Goal: Task Accomplishment & Management: Manage account settings

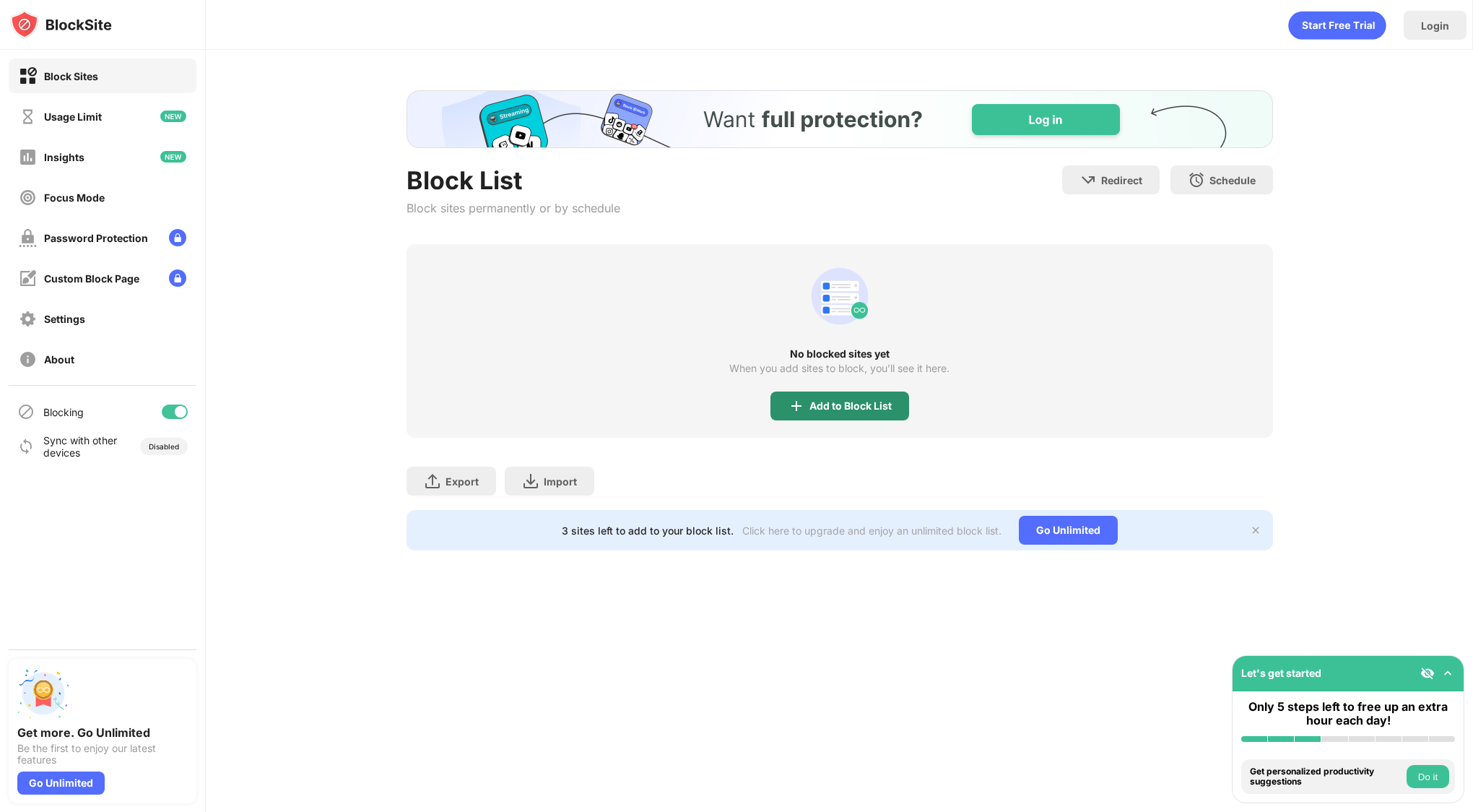
click at [809, 404] on div "Add to Block List" at bounding box center [850, 405] width 82 height 11
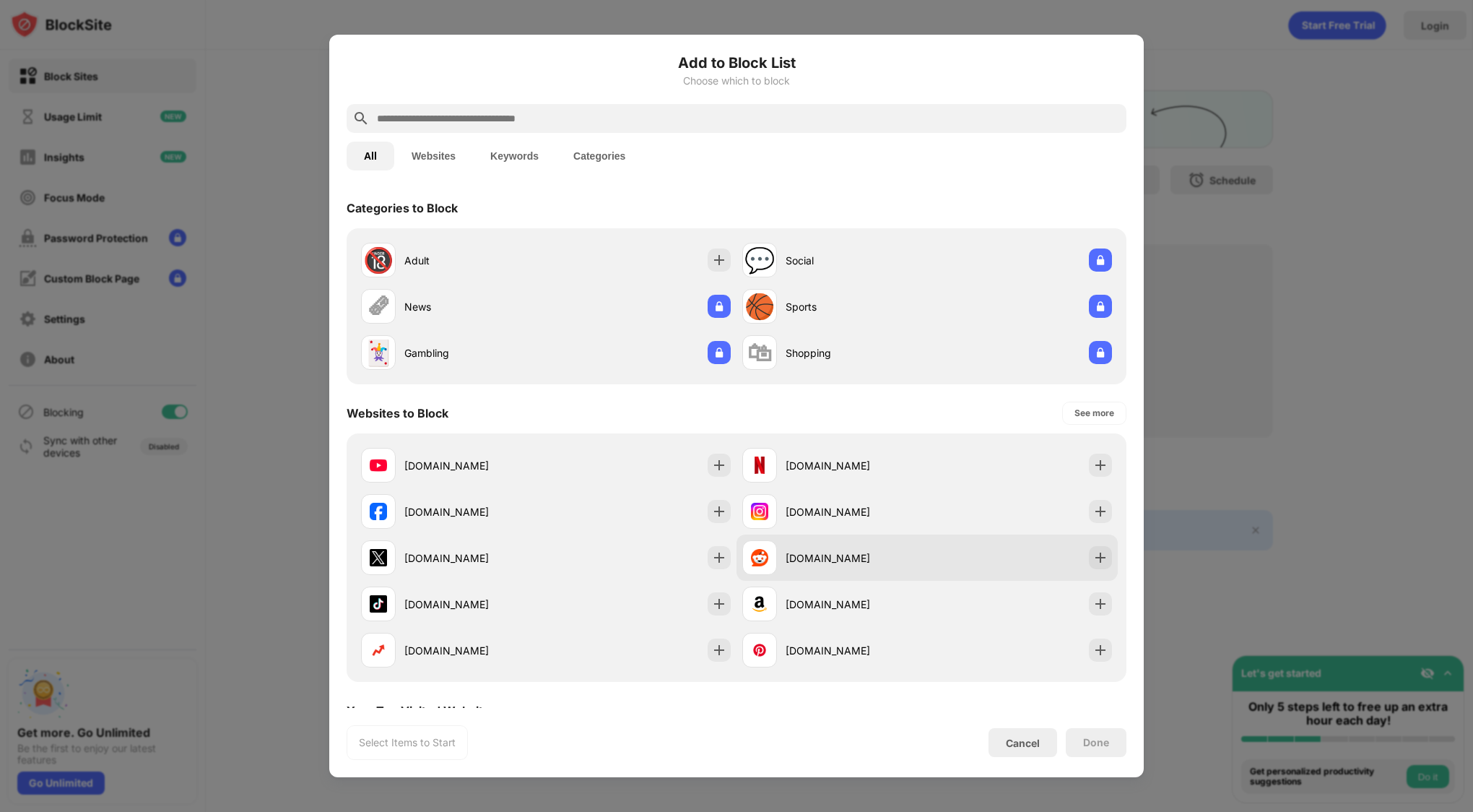
click at [1091, 574] on div "reddit.com" at bounding box center [927, 557] width 382 height 46
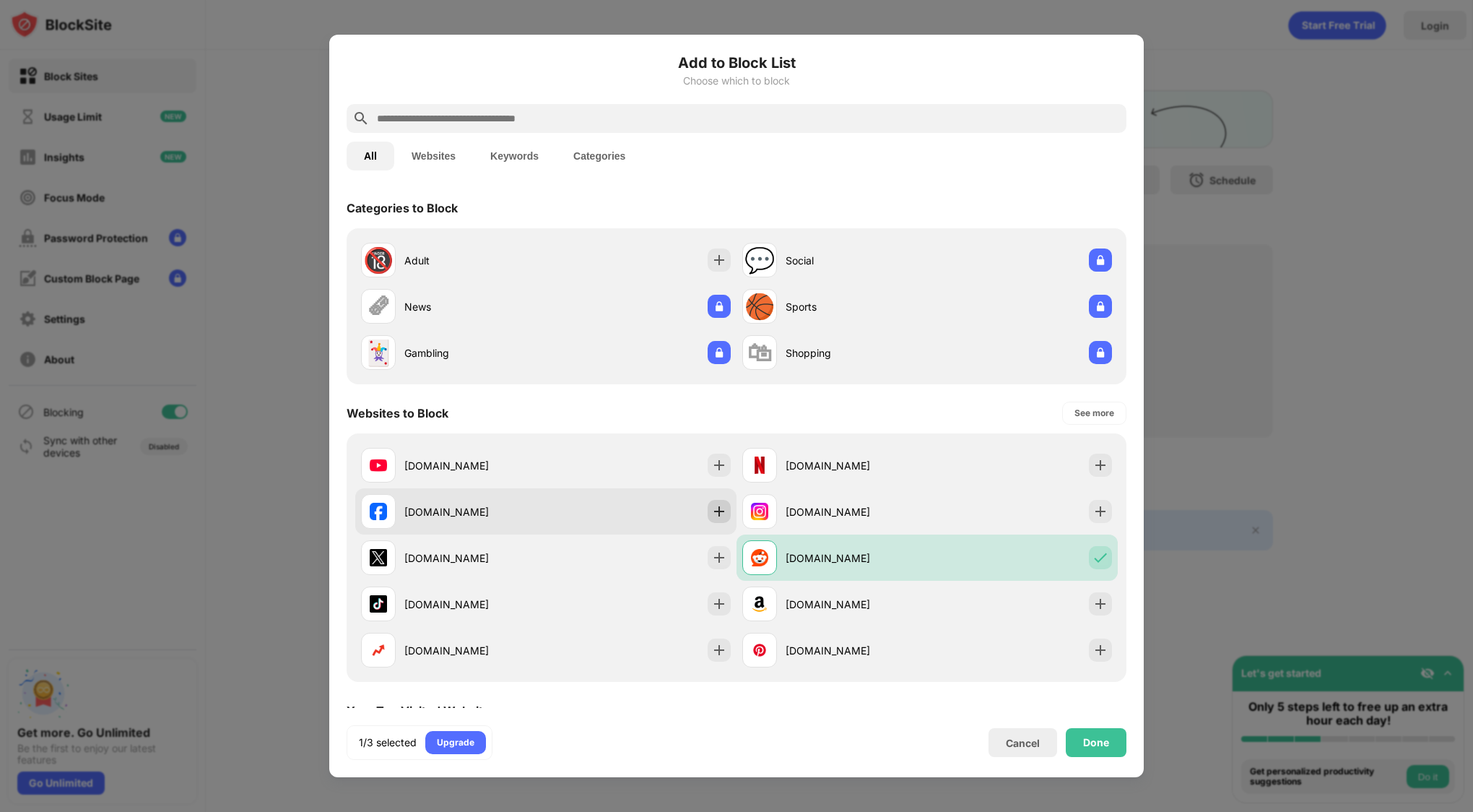
click at [712, 508] on img at bounding box center [719, 511] width 15 height 15
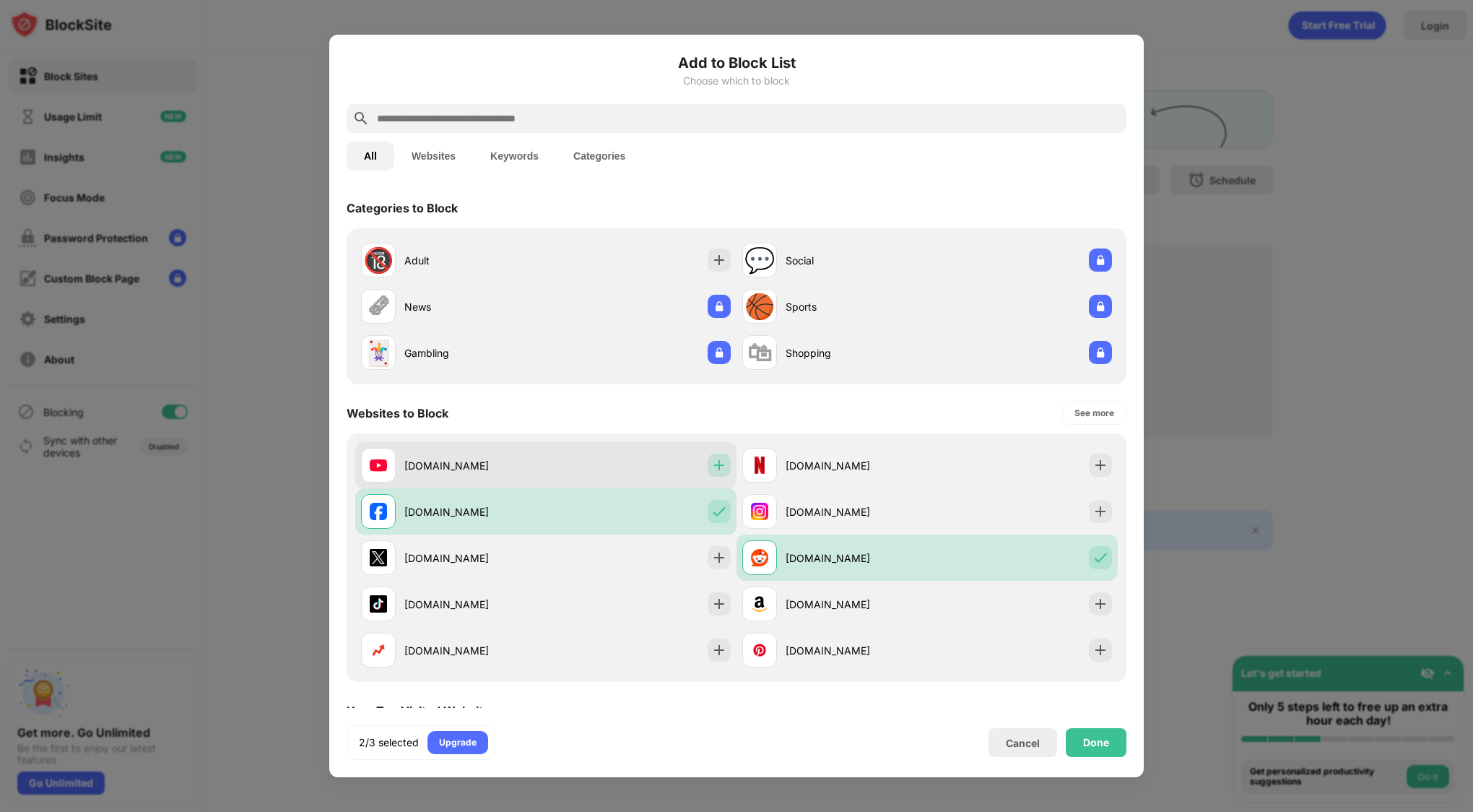
click at [707, 461] on div at bounding box center [719, 464] width 23 height 23
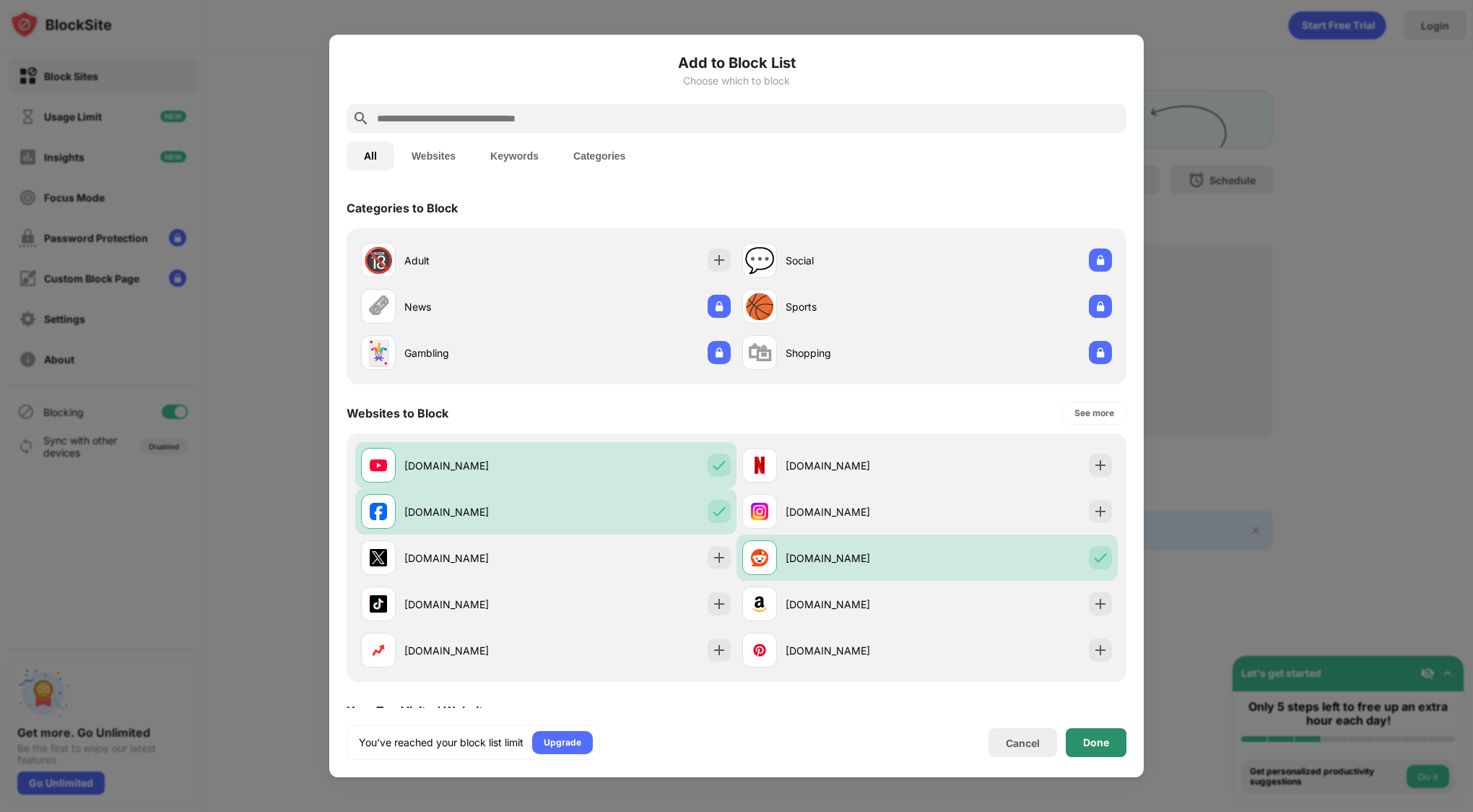
click at [1108, 748] on div "Done" at bounding box center [1096, 742] width 60 height 29
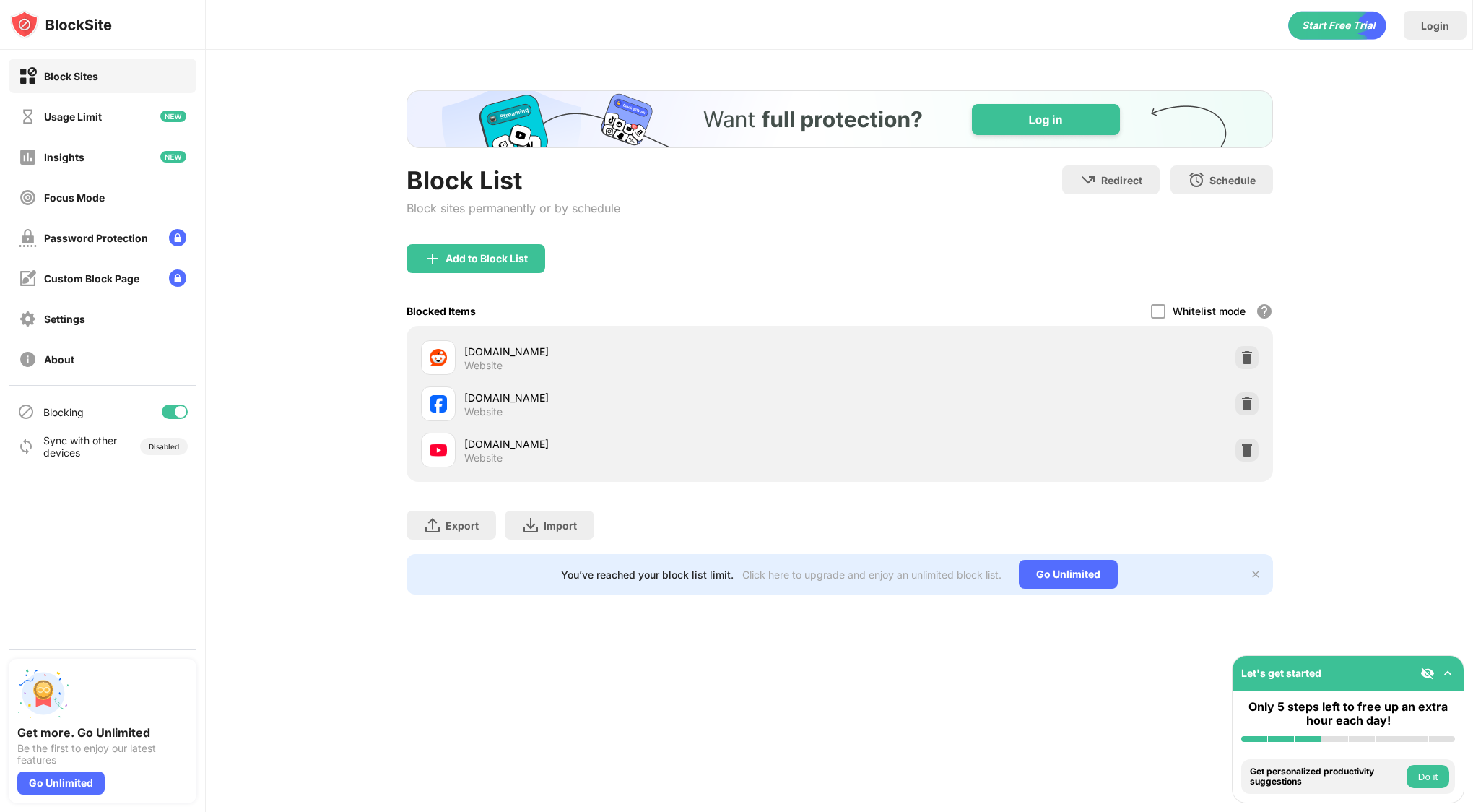
click at [497, 712] on div "Login Block List Block sites permanently or by schedule Redirect Choose a site …" at bounding box center [839, 406] width 1267 height 812
